Goal: Register for event/course

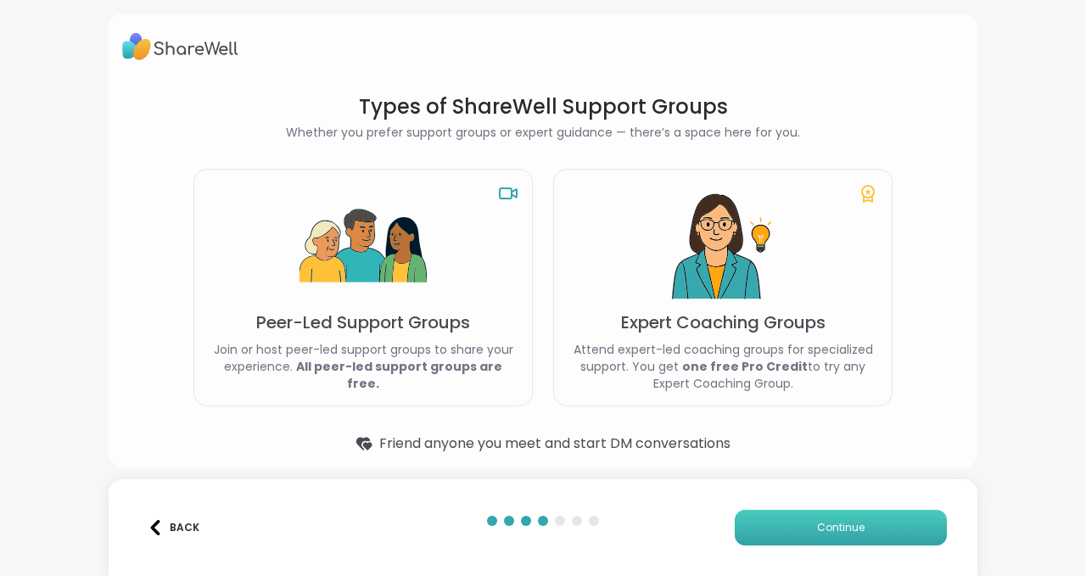
click at [824, 532] on span "Continue" at bounding box center [841, 527] width 48 height 15
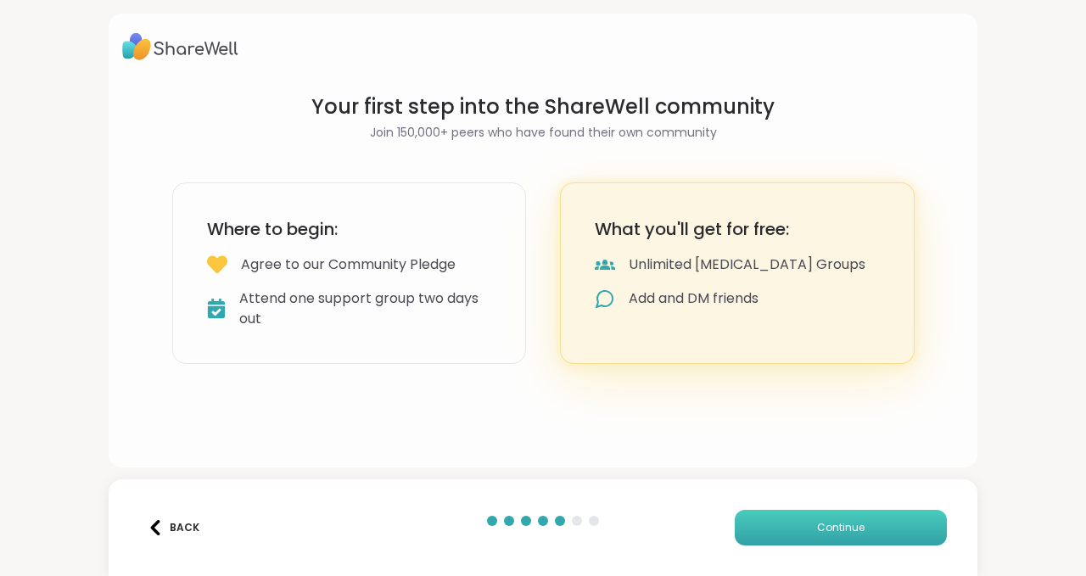
click at [837, 518] on button "Continue" at bounding box center [841, 528] width 212 height 36
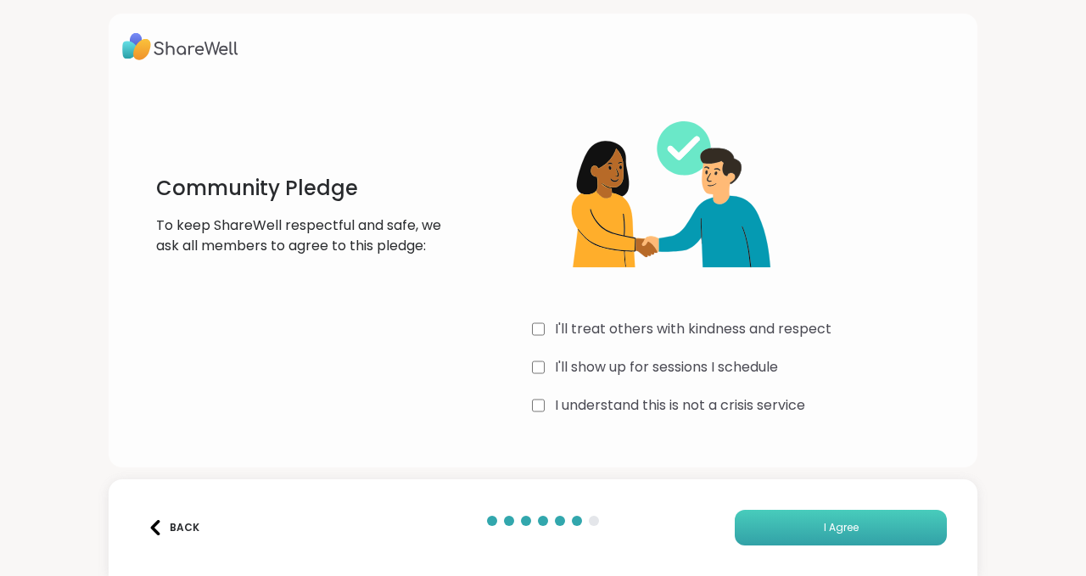
click at [824, 532] on span "I Agree" at bounding box center [841, 527] width 35 height 15
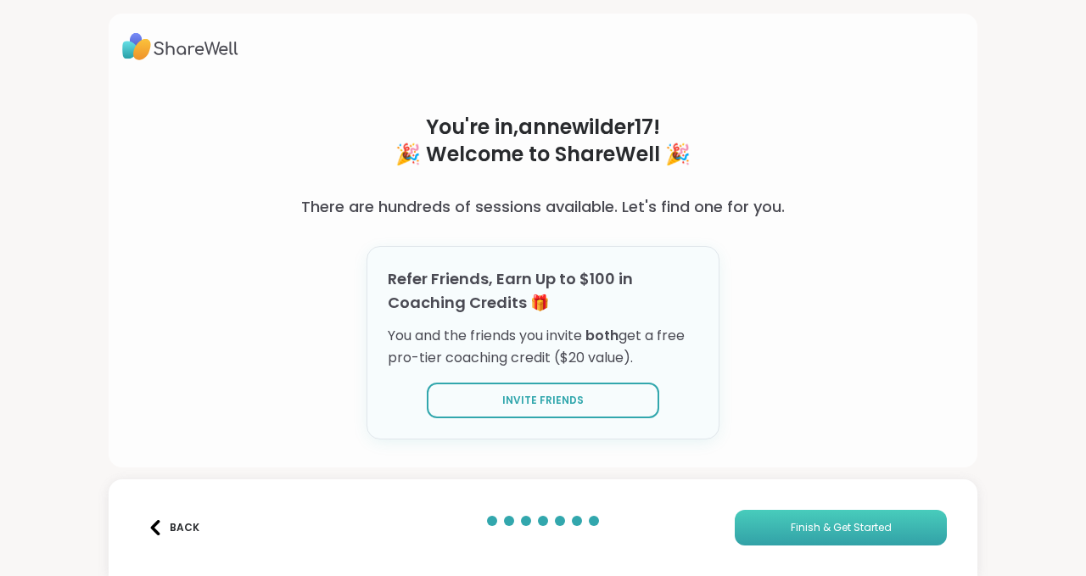
click at [805, 512] on button "Finish & Get Started" at bounding box center [841, 528] width 212 height 36
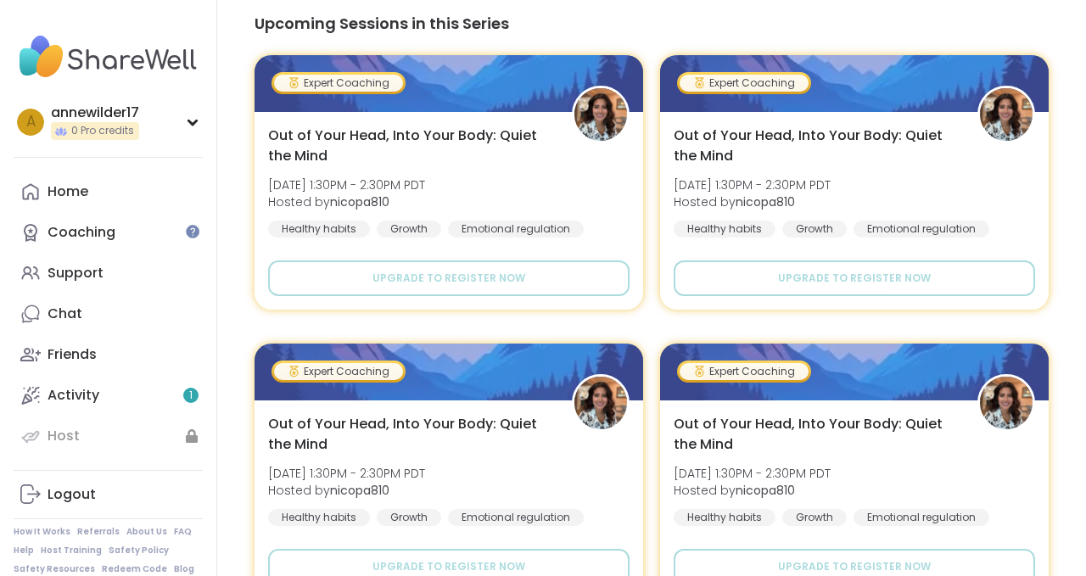
scroll to position [1963, 0]
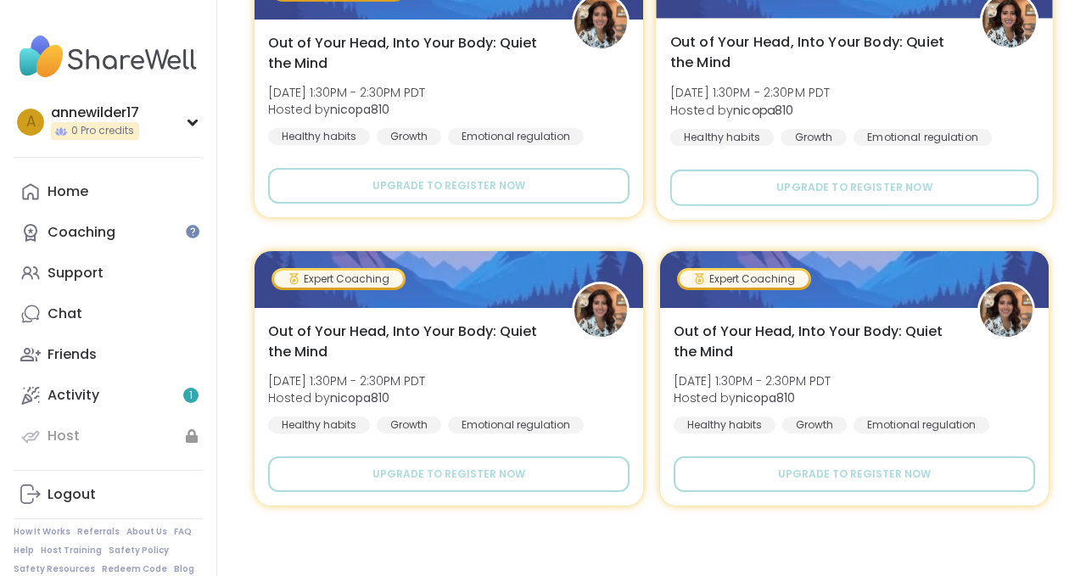
click at [1011, 108] on div "Out of Your Head, Into Your Body: Quiet the Mind Fri, Sep 26 | 1:30PM - 2:30PM …" at bounding box center [854, 88] width 369 height 115
